Goal: Task Accomplishment & Management: Manage account settings

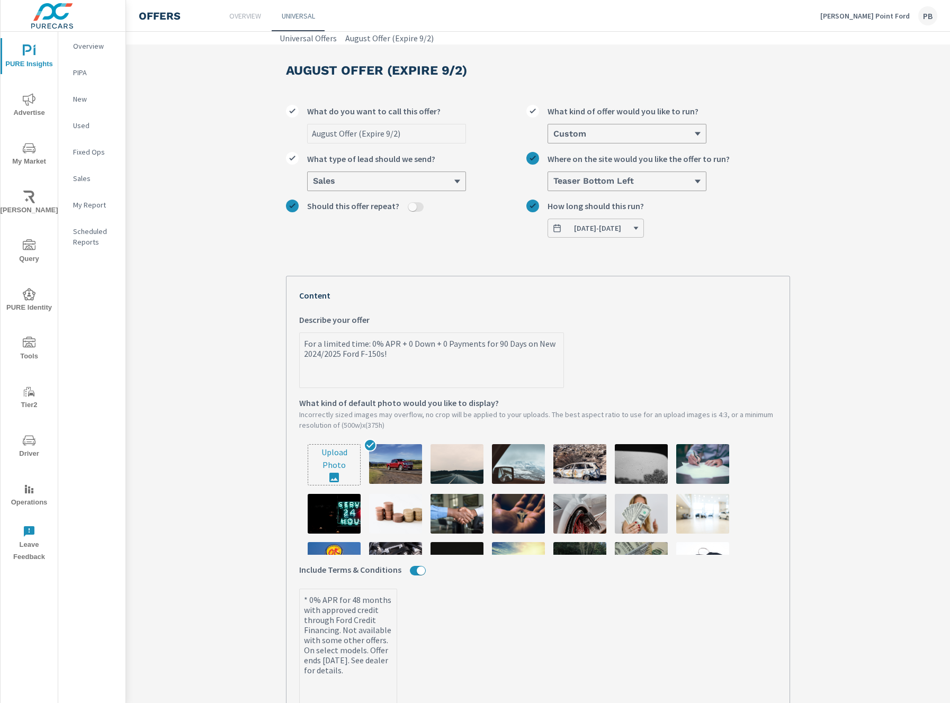
scroll to position [323, 0]
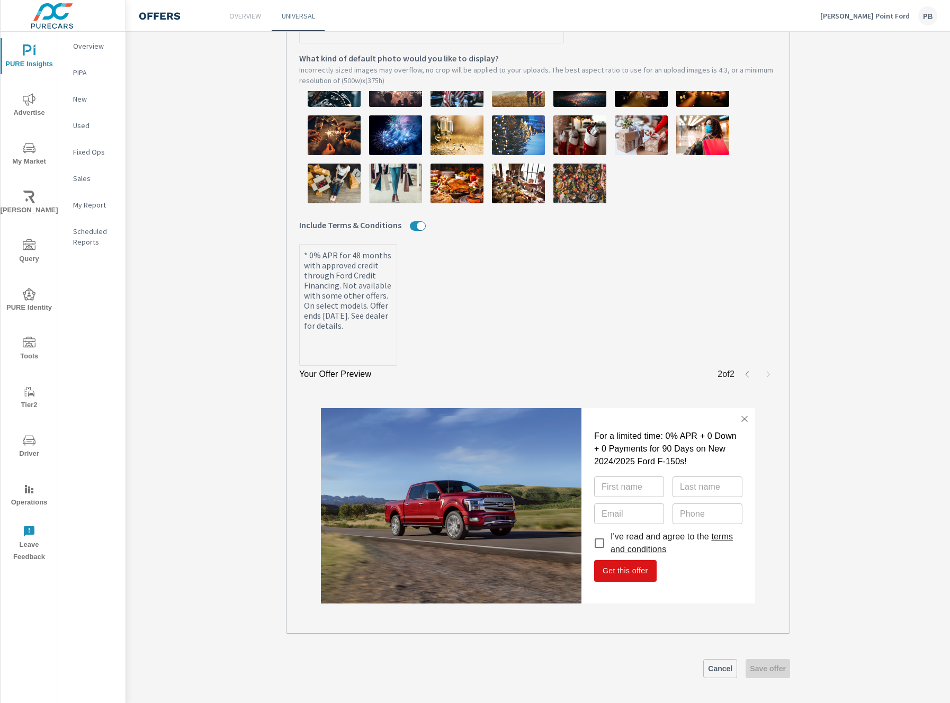
click at [652, 546] on link "terms and conditions" at bounding box center [672, 543] width 122 height 22
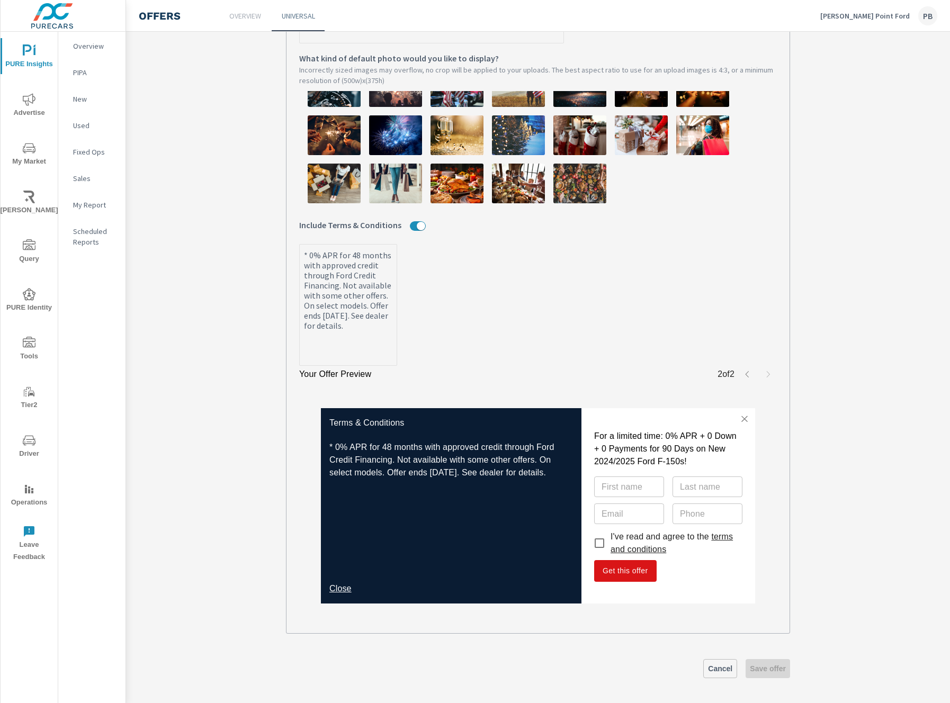
click at [428, 466] on p "* 0% APR for 48 months with approved credit through Ford Credit Financing. Not …" at bounding box center [451, 507] width 244 height 133
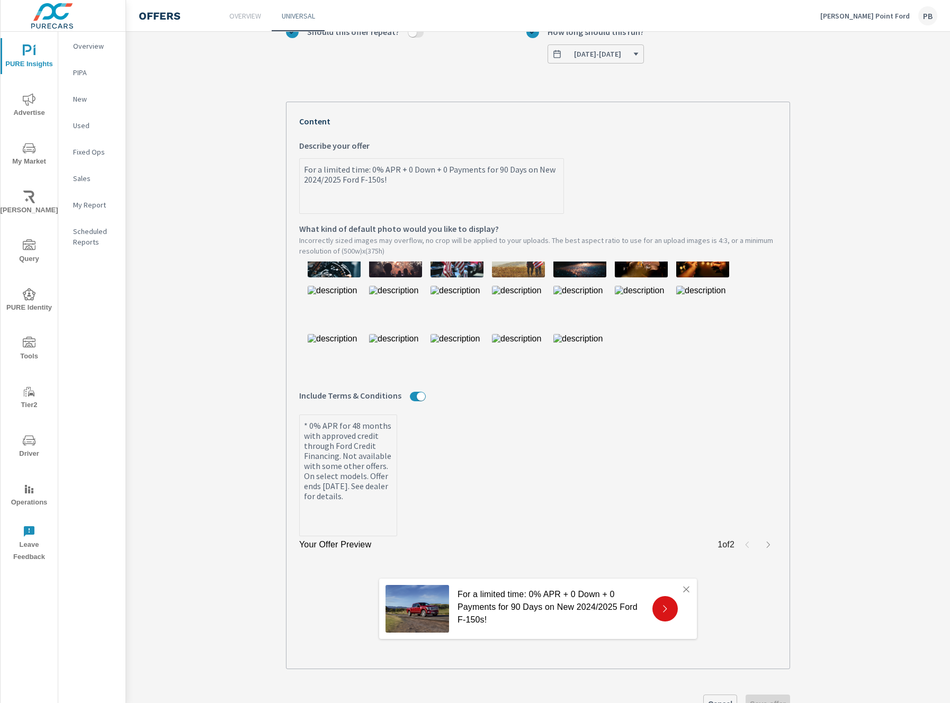
scroll to position [210, 0]
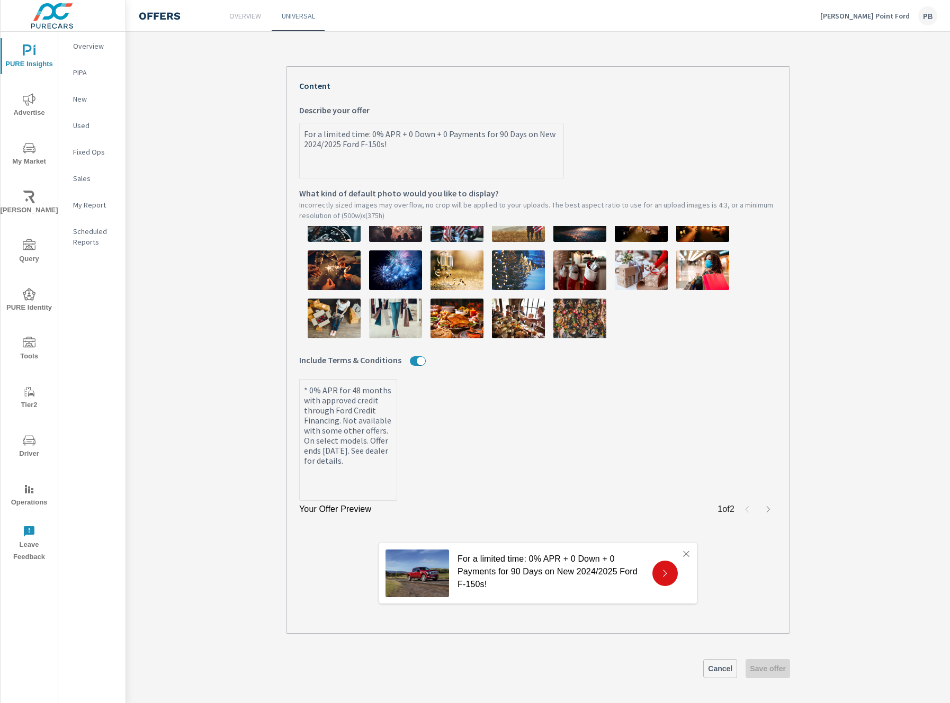
click at [652, 564] on div at bounding box center [664, 573] width 25 height 25
click at [663, 571] on icon at bounding box center [665, 573] width 4 height 7
click at [764, 506] on icon "button" at bounding box center [768, 509] width 8 height 8
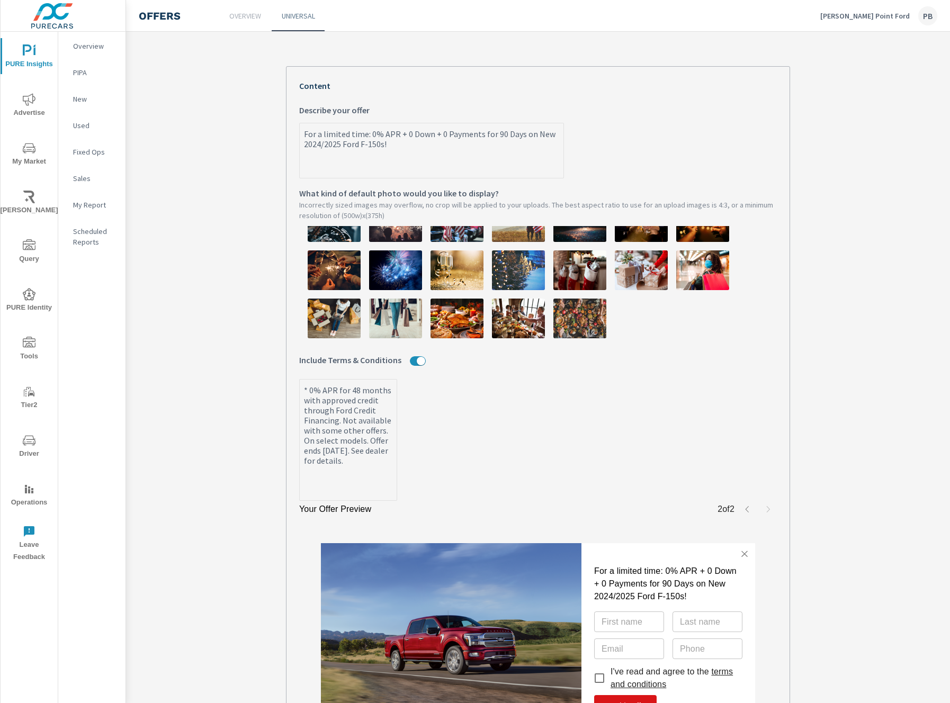
scroll to position [345, 0]
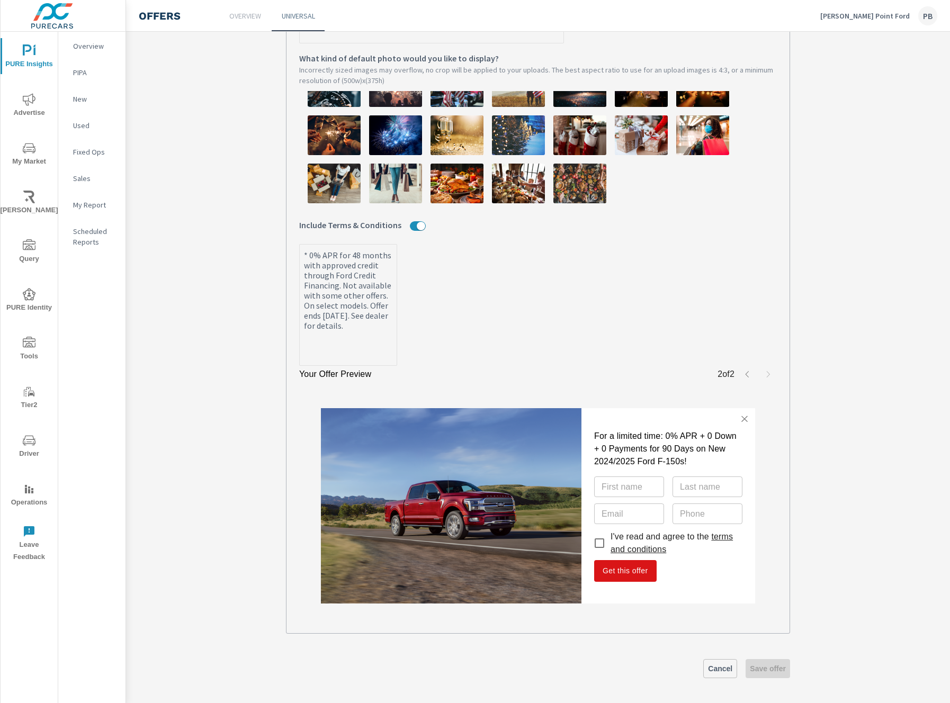
click at [647, 552] on link "terms and conditions" at bounding box center [672, 543] width 122 height 22
